Goal: Task Accomplishment & Management: Manage account settings

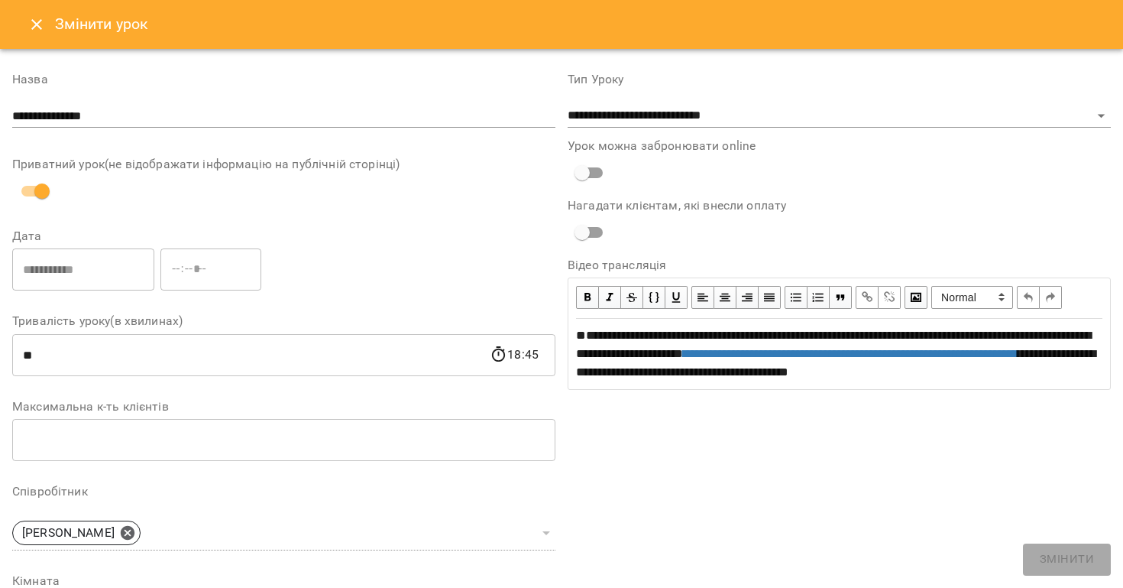
select select "**********"
click at [34, 30] on icon "Close" at bounding box center [37, 24] width 18 height 18
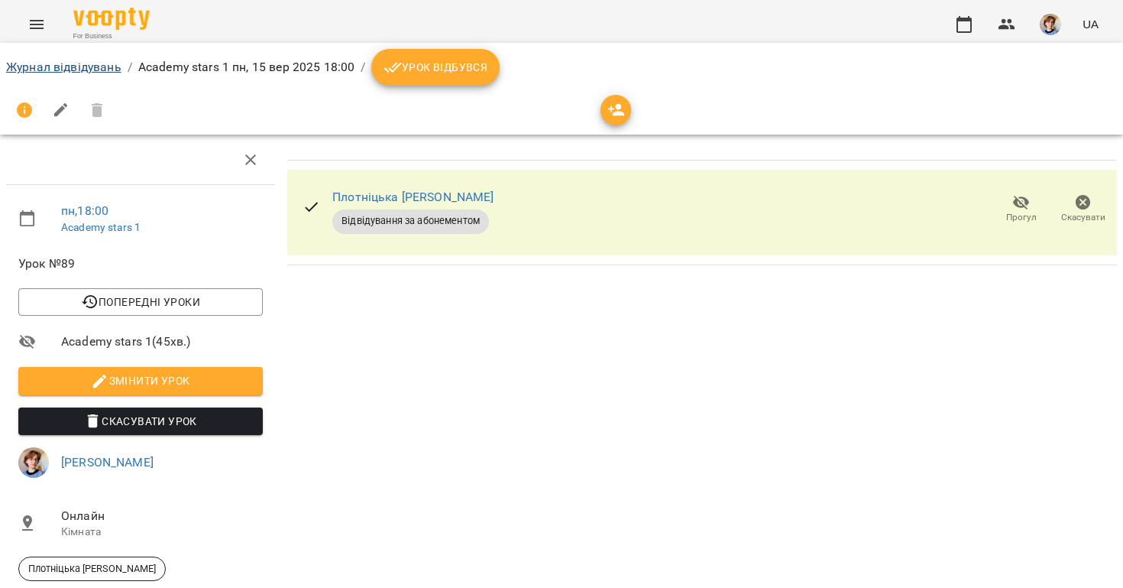
click at [121, 64] on link "Журнал відвідувань" at bounding box center [63, 67] width 115 height 15
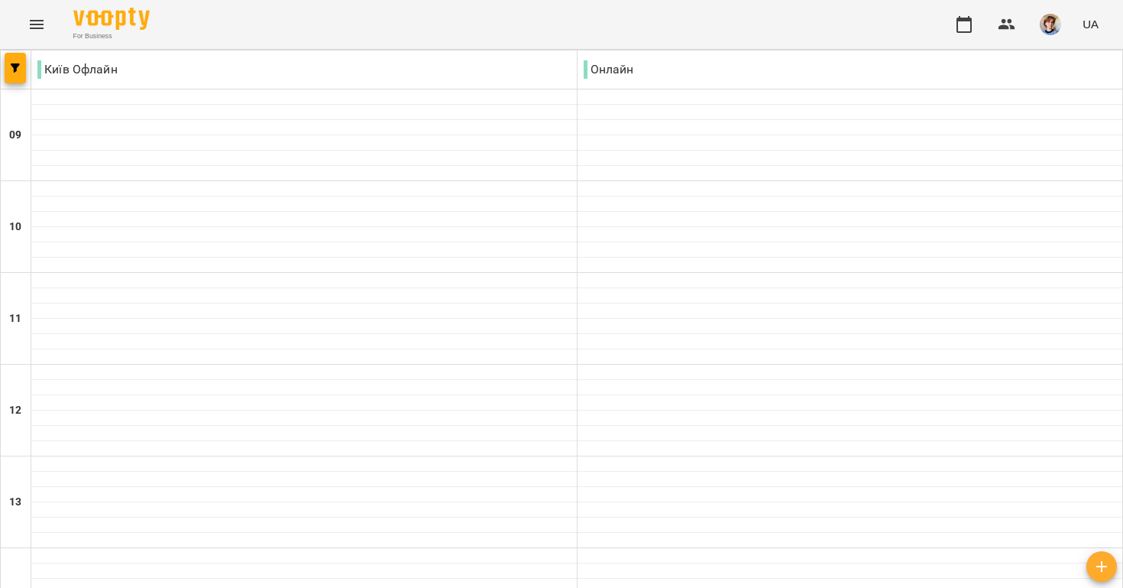
scroll to position [703, 0]
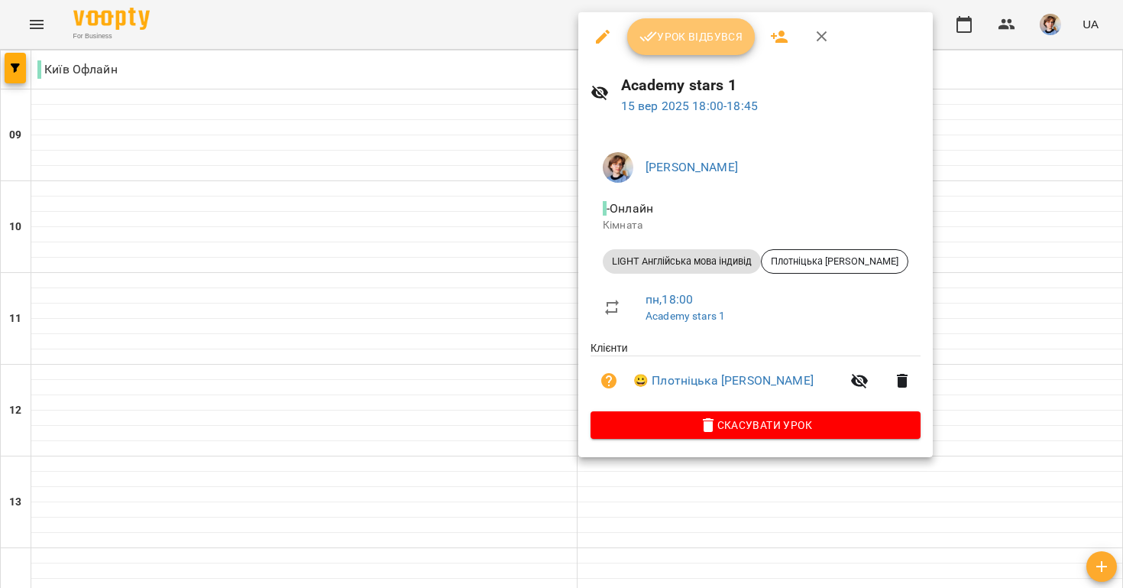
click at [690, 38] on span "Урок відбувся" at bounding box center [692, 37] width 104 height 18
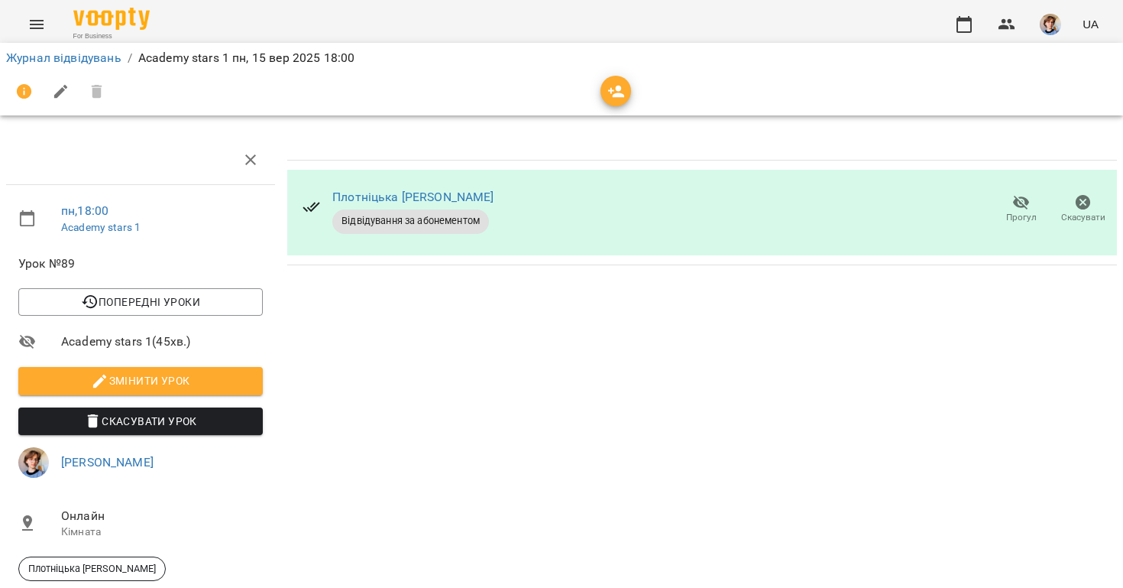
click at [120, 376] on span "Змінити урок" at bounding box center [141, 380] width 220 height 18
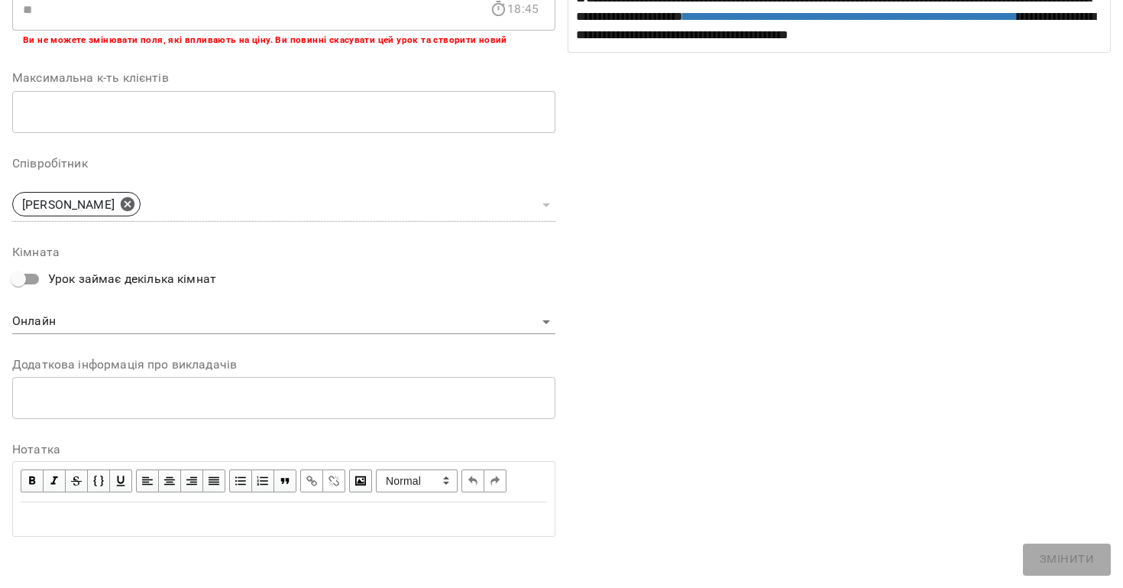
scroll to position [344, 0]
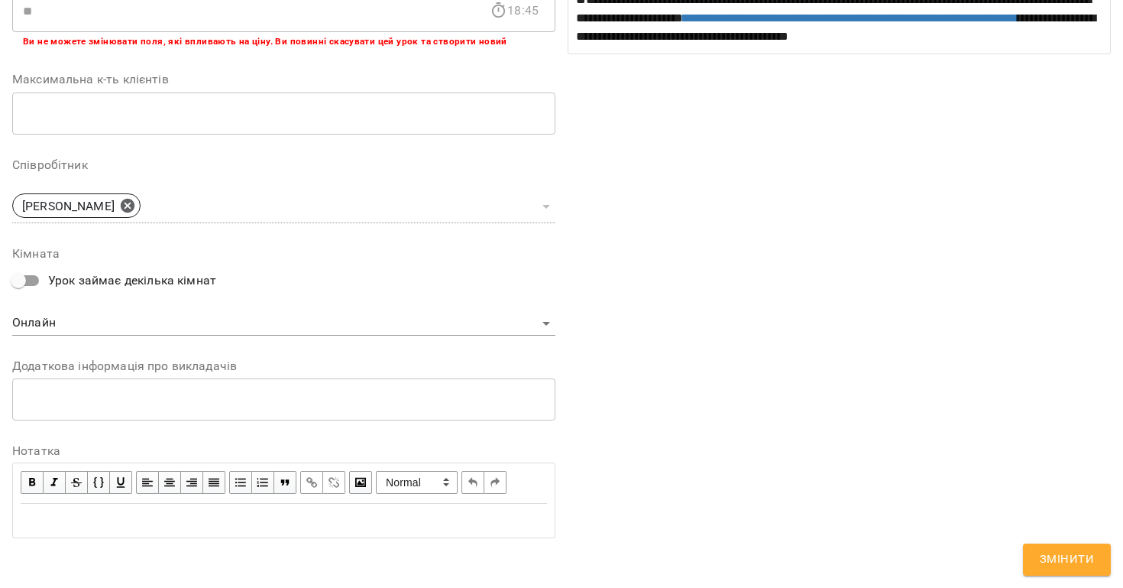
click at [251, 516] on div "Edit text" at bounding box center [284, 520] width 526 height 18
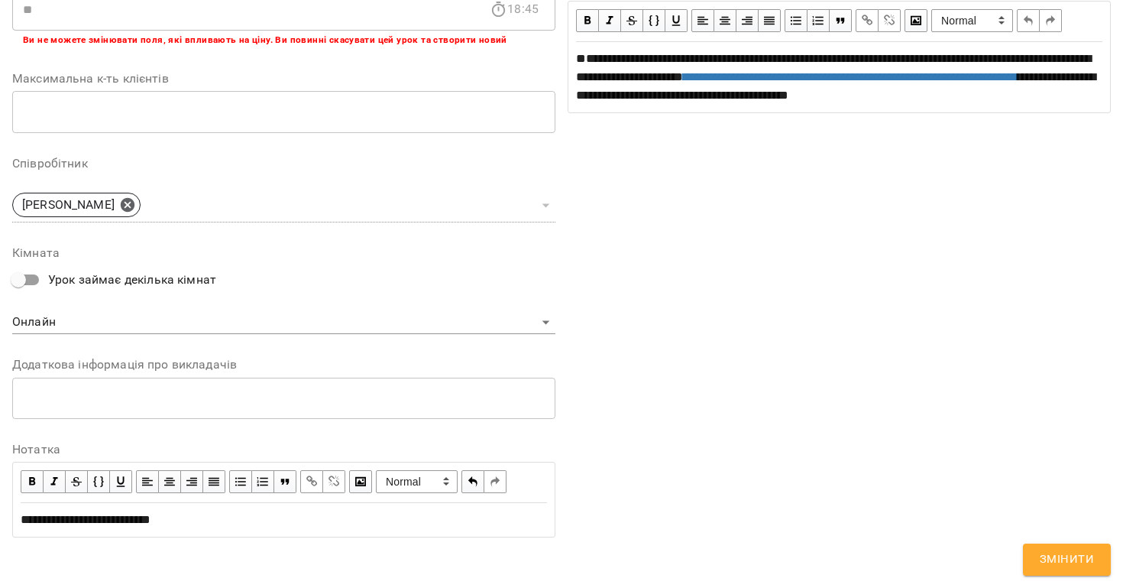
scroll to position [408, 0]
click at [22, 515] on span "**********" at bounding box center [86, 519] width 130 height 11
click at [1066, 551] on span "Змінити" at bounding box center [1067, 559] width 54 height 20
